Goal: Find specific fact: Find specific fact

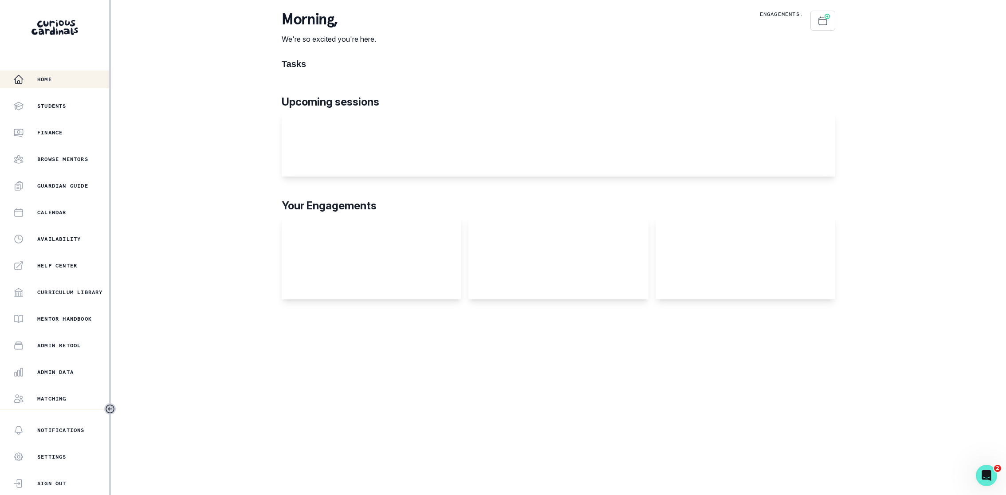
scroll to position [51, 0]
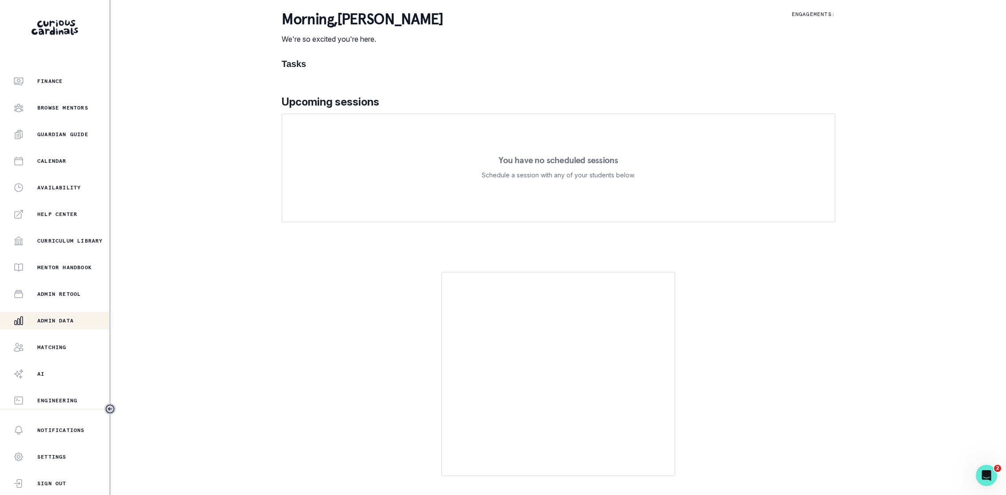
click at [54, 318] on p "Admin Data" at bounding box center [55, 320] width 36 height 7
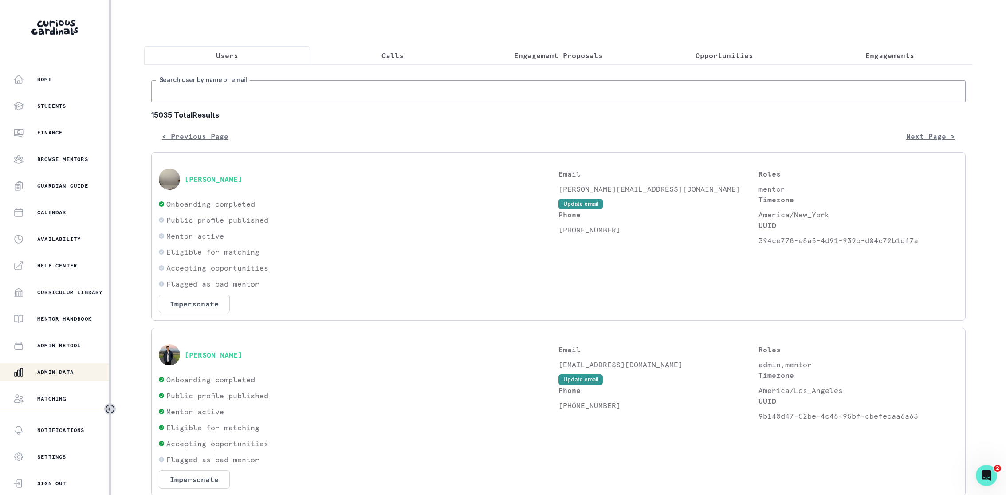
click at [258, 95] on input "Search user by name or email" at bounding box center [558, 91] width 814 height 22
type input "[PERSON_NAME]"
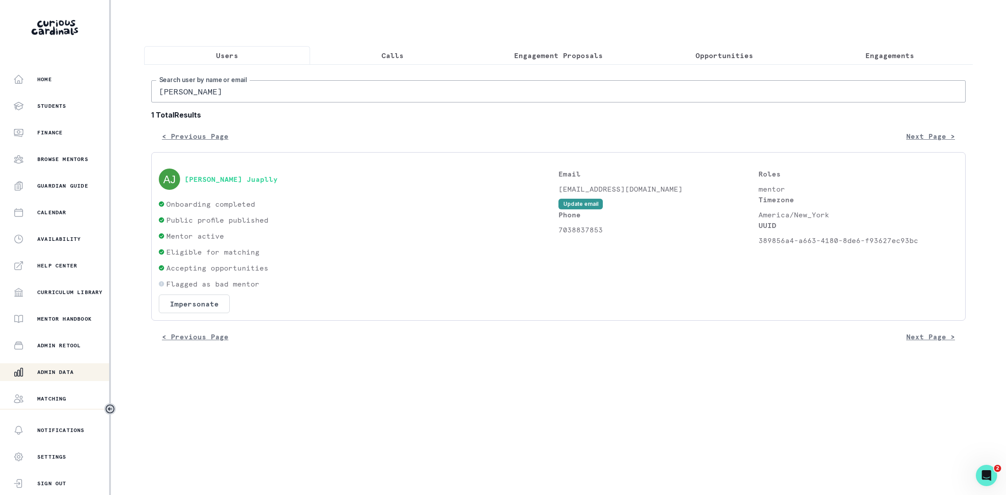
click at [570, 224] on p "7038837853" at bounding box center [658, 229] width 200 height 11
copy p "7038837853"
